Goal: Check status: Check status

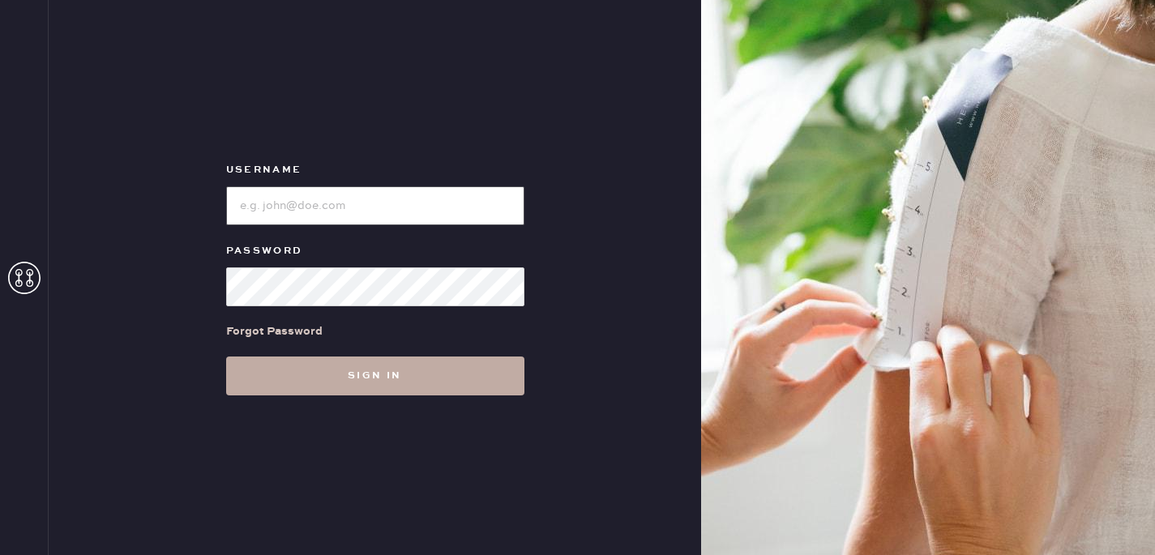
type input "reformationmelrose"
click at [340, 374] on button "Sign in" at bounding box center [375, 376] width 298 height 39
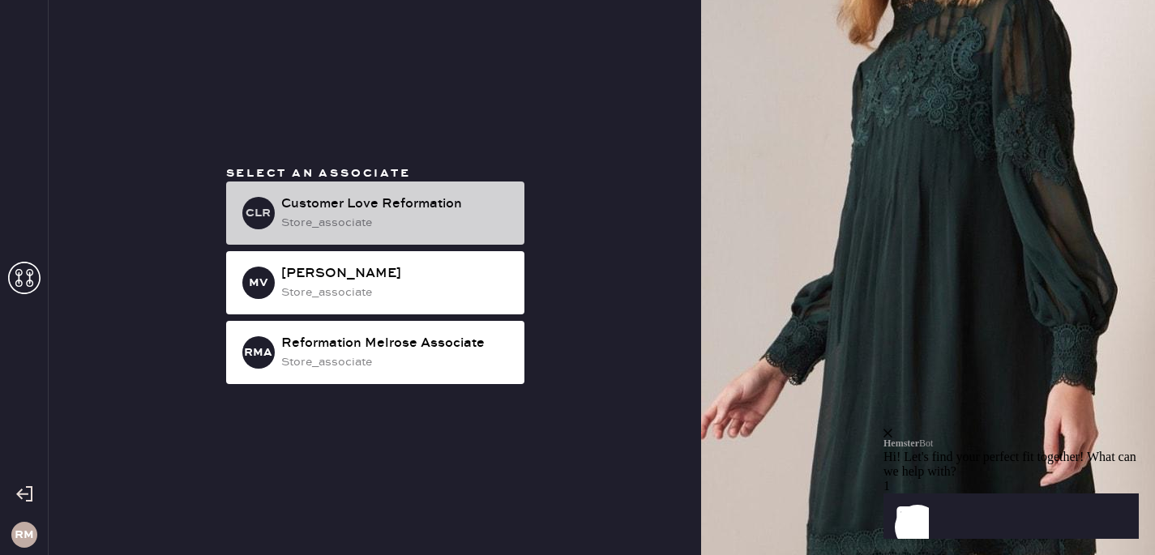
click at [346, 199] on div "Customer Love Reformation" at bounding box center [396, 204] width 230 height 19
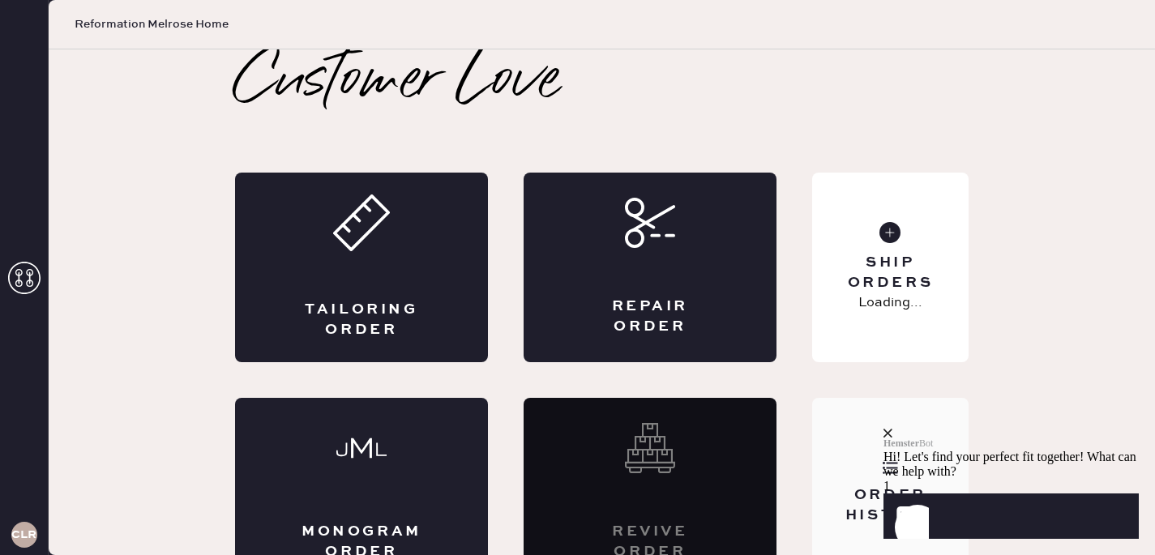
click at [829, 448] on div "Order History" at bounding box center [890, 493] width 156 height 190
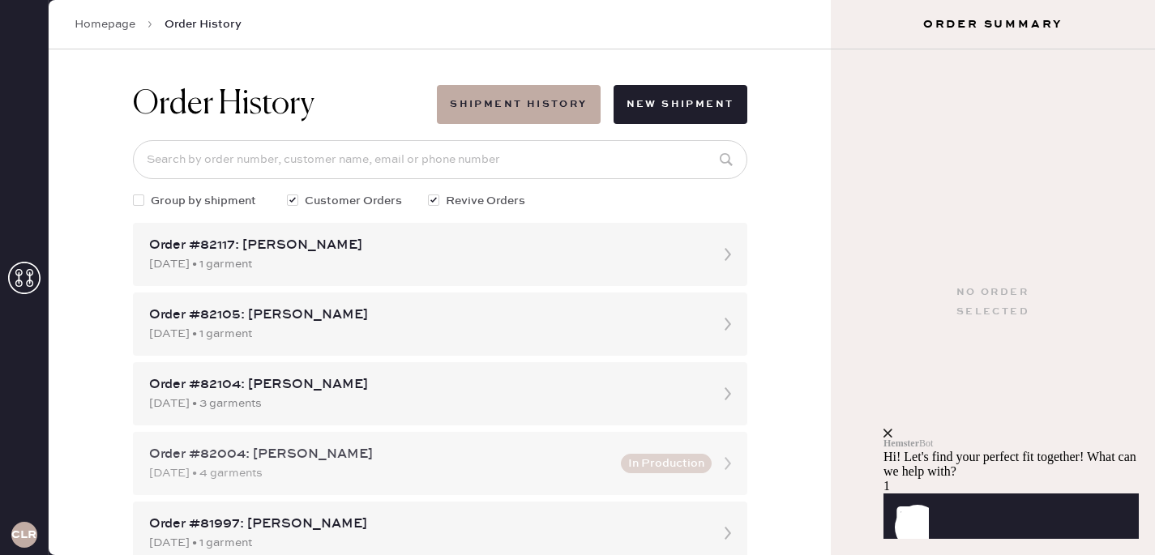
click at [401, 481] on div "[DATE] • 4 garments" at bounding box center [380, 473] width 462 height 18
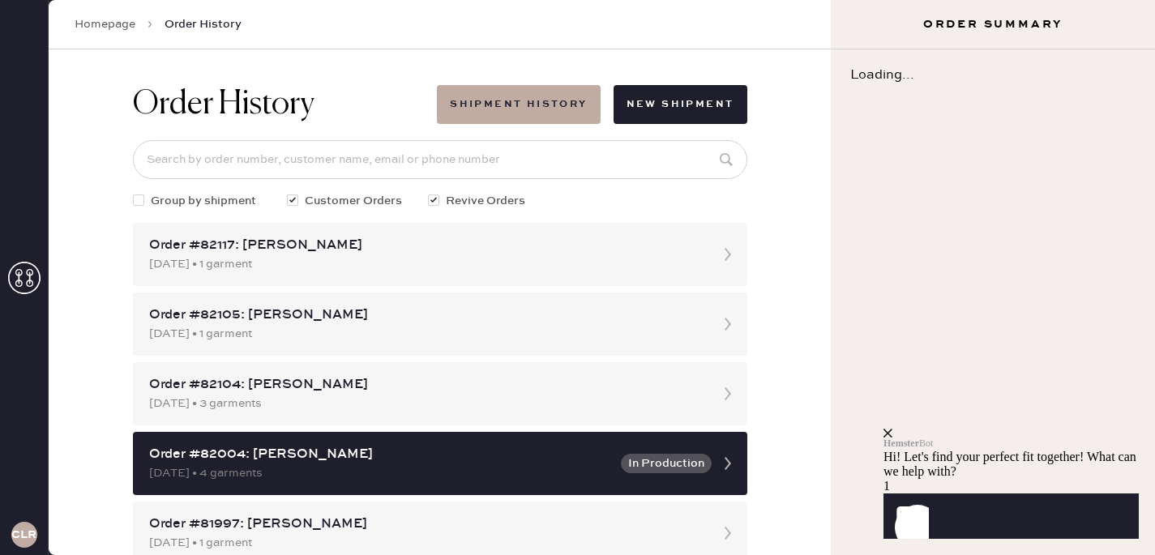
click at [1121, 429] on div "close" at bounding box center [1010, 433] width 255 height 9
